Goal: Task Accomplishment & Management: Complete application form

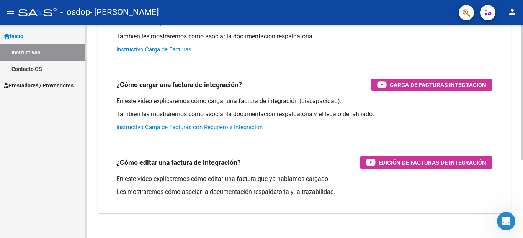
scroll to position [122, 0]
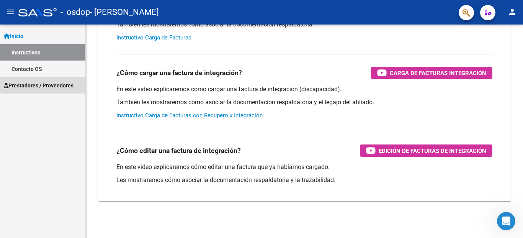
click at [48, 85] on span "Prestadores / Proveedores" at bounding box center [39, 85] width 70 height 8
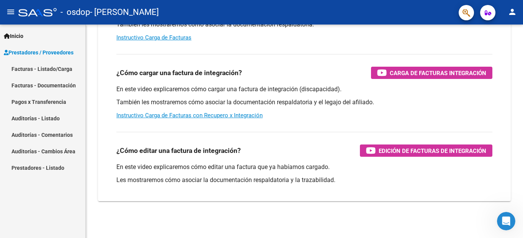
click at [57, 72] on link "Facturas - Listado/Carga" at bounding box center [42, 68] width 85 height 16
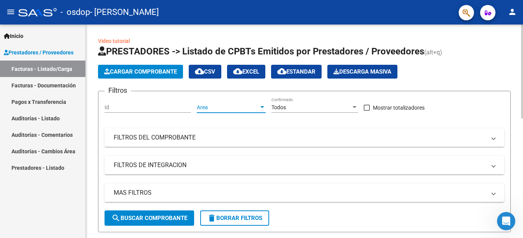
click at [260, 108] on div at bounding box center [262, 107] width 7 height 6
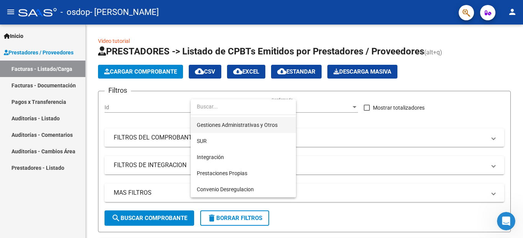
scroll to position [79, 0]
click at [342, 114] on div at bounding box center [261, 119] width 523 height 238
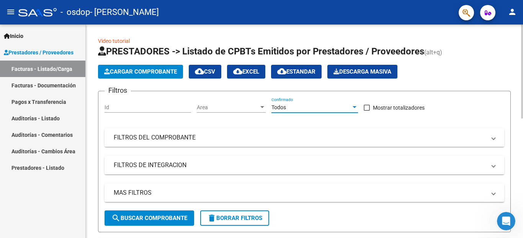
click at [306, 108] on div "Todos" at bounding box center [311, 107] width 80 height 7
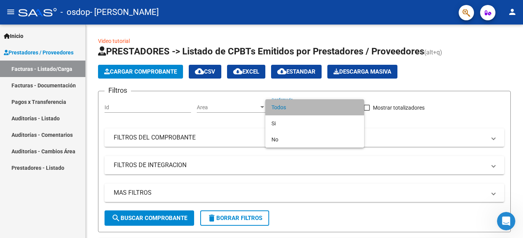
click at [304, 109] on span "Todos" at bounding box center [314, 107] width 87 height 16
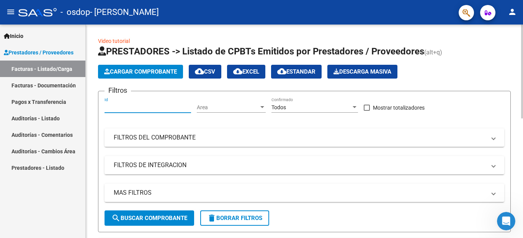
click at [128, 107] on input "Id" at bounding box center [147, 107] width 87 height 7
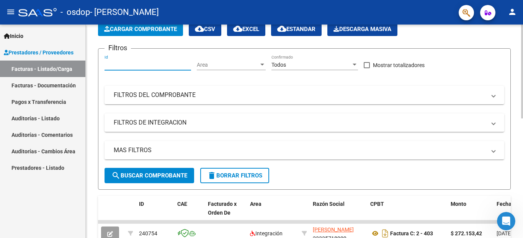
scroll to position [4, 0]
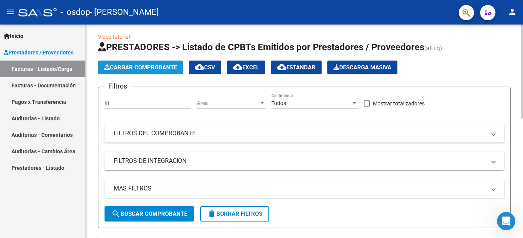
click at [143, 66] on span "Cargar Comprobante" at bounding box center [140, 67] width 73 height 7
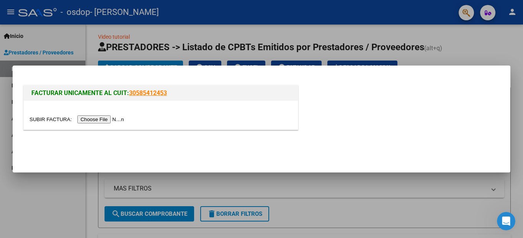
click at [109, 120] on input "file" at bounding box center [77, 119] width 97 height 8
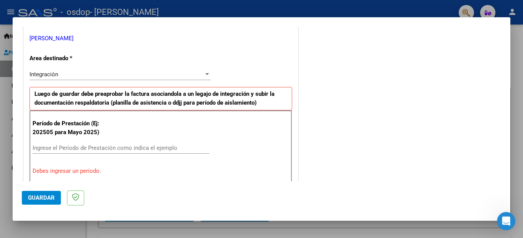
scroll to position [191, 0]
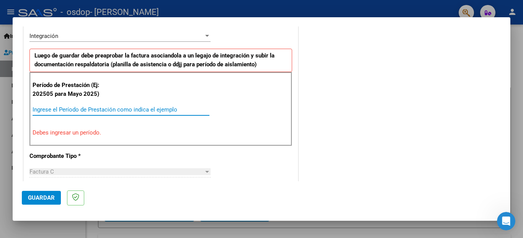
click at [121, 109] on input "Ingrese el Período de Prestación como indica el ejemplo" at bounding box center [121, 109] width 177 height 7
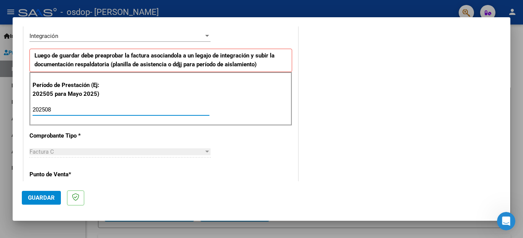
scroll to position [230, 0]
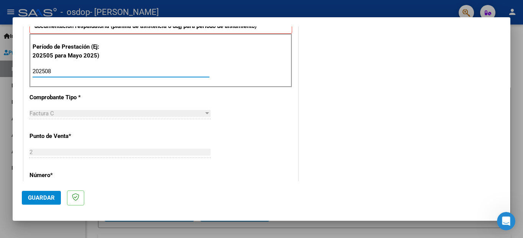
type input "202508"
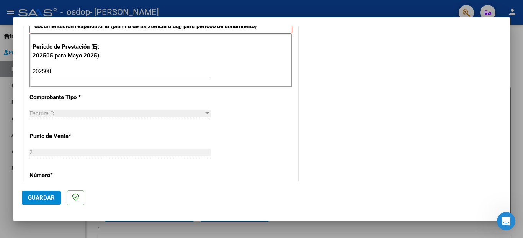
click at [95, 115] on div "Factura C" at bounding box center [116, 113] width 174 height 7
click at [79, 148] on div "2 Ingresar el Nro." at bounding box center [119, 151] width 181 height 11
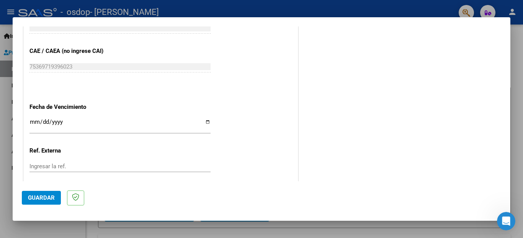
scroll to position [498, 0]
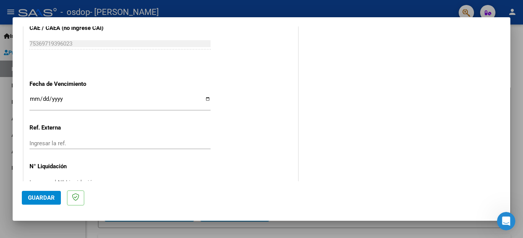
click at [85, 96] on input "Ingresar la fecha" at bounding box center [119, 102] width 181 height 12
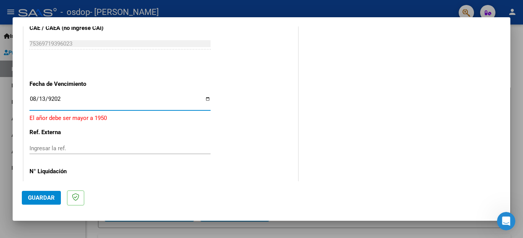
type input "[DATE]"
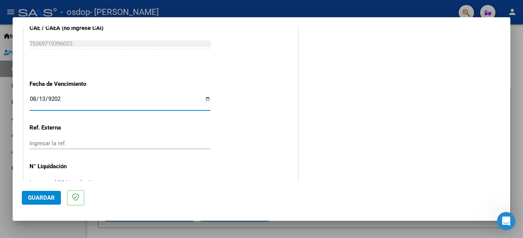
scroll to position [509, 0]
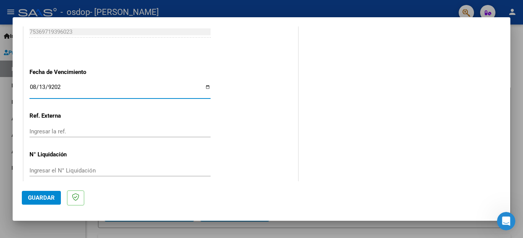
click at [47, 195] on span "Guardar" at bounding box center [41, 197] width 27 height 7
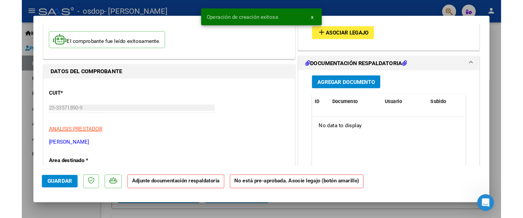
scroll to position [77, 0]
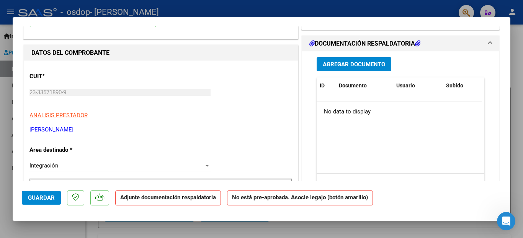
click at [353, 67] on span "Agregar Documento" at bounding box center [354, 64] width 62 height 7
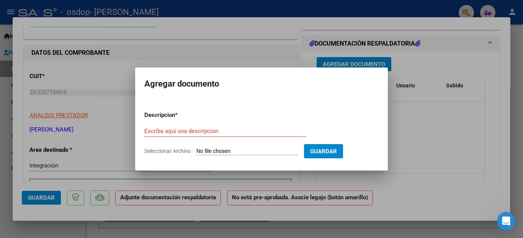
click at [180, 152] on span "Seleccionar Archivo" at bounding box center [167, 151] width 46 height 6
click at [196, 152] on input "Seleccionar Archivo" at bounding box center [246, 151] width 101 height 7
click at [167, 150] on span "Seleccionar Archivo" at bounding box center [167, 151] width 46 height 6
click at [196, 150] on input "Seleccionar Archivo" at bounding box center [246, 151] width 101 height 7
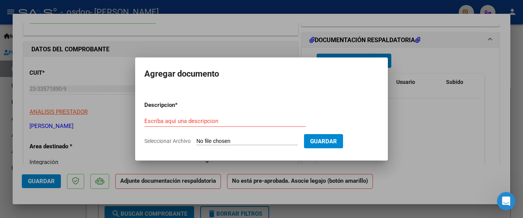
type input "C:\fakepath\asist [PERSON_NAME] [DATE].pdf"
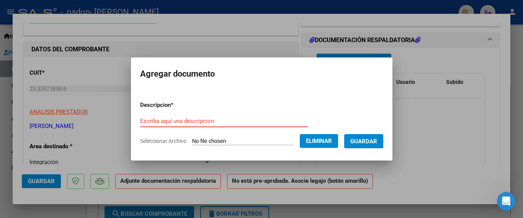
click at [237, 118] on input "Escriba aquí una descripcion" at bounding box center [224, 121] width 168 height 7
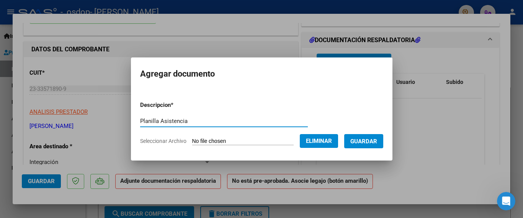
type input "Planilla Asistencia"
click at [362, 141] on span "Guardar" at bounding box center [363, 141] width 27 height 7
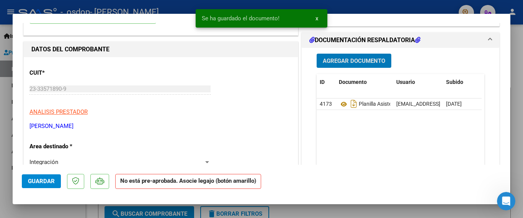
click at [341, 63] on span "Agregar Documento" at bounding box center [354, 60] width 62 height 7
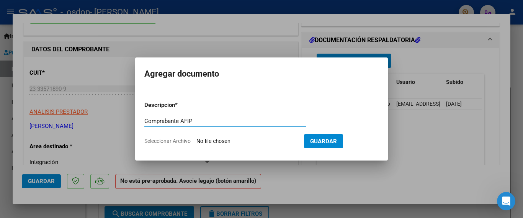
type input "Comprabante AFIP"
click at [216, 147] on form "Descripcion * Comprabante AFIP Escriba aquí una descripcion Seleccionar Archivo…" at bounding box center [261, 123] width 234 height 56
click at [181, 141] on span "Seleccionar Archivo" at bounding box center [167, 141] width 46 height 6
click at [196, 141] on input "Seleccionar Archivo" at bounding box center [246, 141] width 101 height 7
type input "C:\fakepath\AFIP [DATE].pdf"
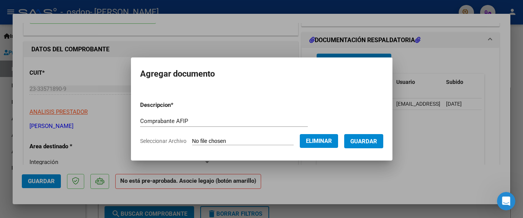
click at [357, 141] on span "Guardar" at bounding box center [363, 141] width 27 height 7
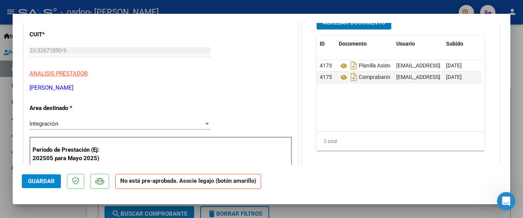
scroll to position [0, 0]
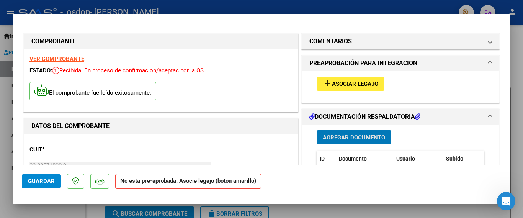
click at [367, 86] on span "Asociar Legajo" at bounding box center [355, 83] width 46 height 7
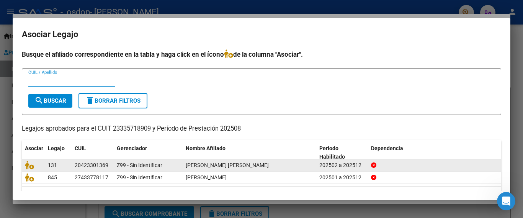
click at [211, 164] on span "[PERSON_NAME] [PERSON_NAME]" at bounding box center [227, 165] width 83 height 6
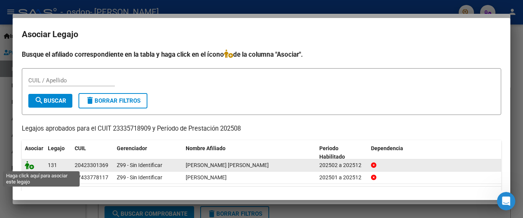
click at [33, 166] on icon at bounding box center [29, 165] width 9 height 8
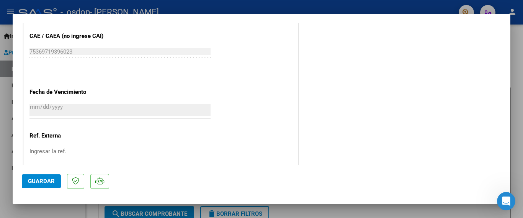
scroll to position [534, 0]
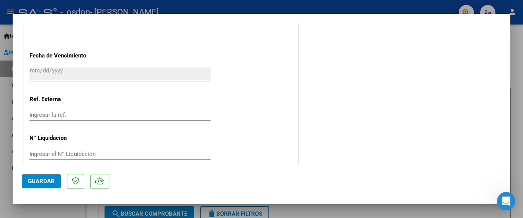
click at [37, 175] on button "Guardar" at bounding box center [41, 181] width 39 height 14
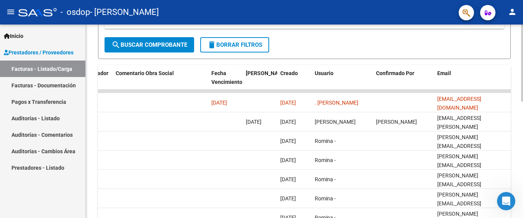
scroll to position [157, 0]
